Goal: Task Accomplishment & Management: Complete application form

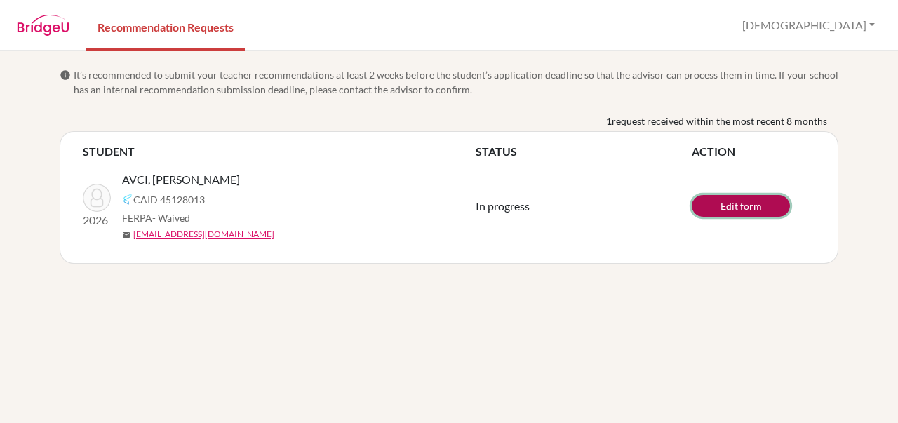
click at [727, 201] on link "Edit form" at bounding box center [741, 206] width 98 height 22
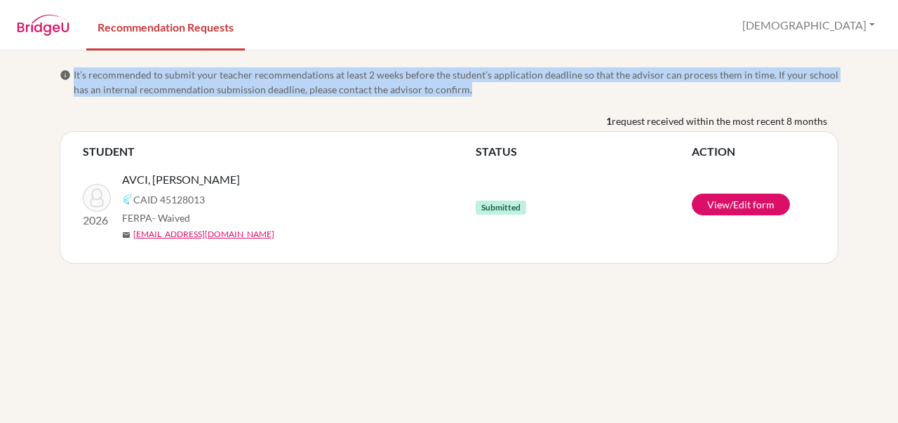
drag, startPoint x: 74, startPoint y: 70, endPoint x: 537, endPoint y: 86, distance: 462.8
click at [537, 86] on span "It’s recommended to submit your teacher recommendations at least 2 weeks before…" at bounding box center [456, 81] width 765 height 29
click at [483, 62] on div "info It’s recommended to submit your teacher recommendations at least 2 weeks b…" at bounding box center [449, 237] width 898 height 373
